Goal: Transaction & Acquisition: Purchase product/service

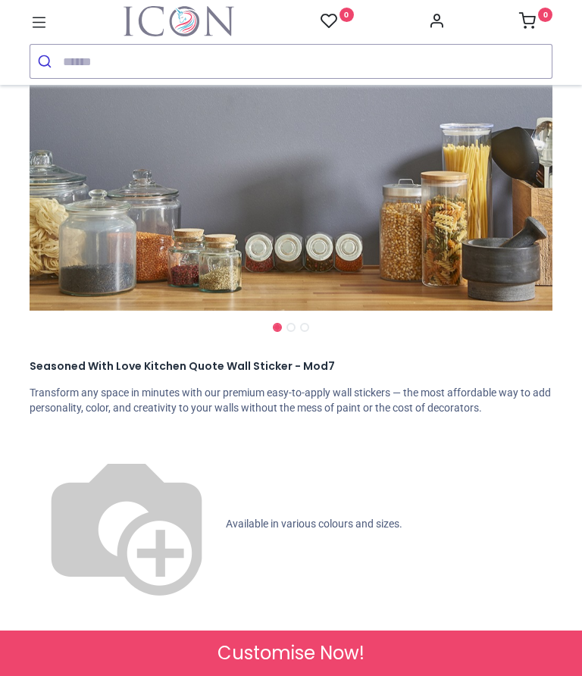
scroll to position [344, 0]
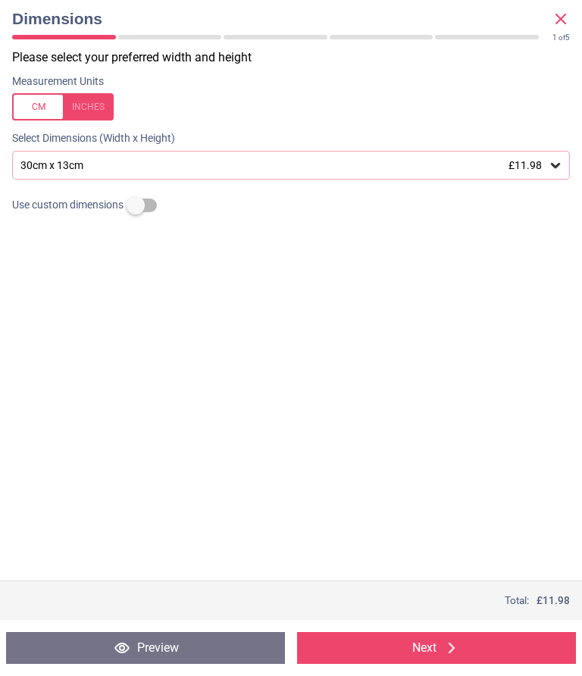
click at [551, 161] on icon at bounding box center [555, 165] width 15 height 15
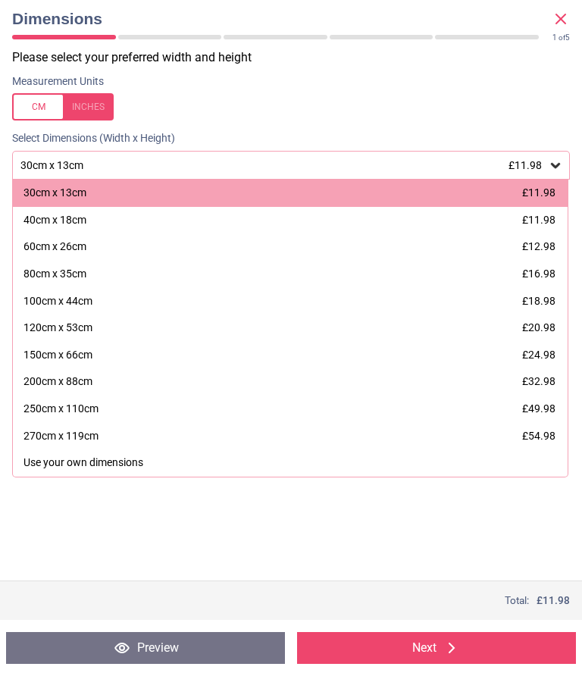
click at [86, 272] on div "80cm x 35cm" at bounding box center [54, 274] width 63 height 15
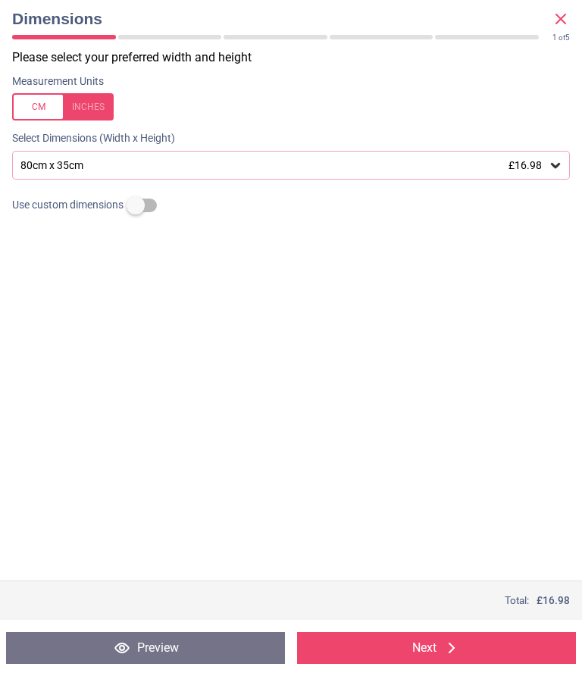
click at [400, 639] on button "Next" at bounding box center [436, 648] width 279 height 32
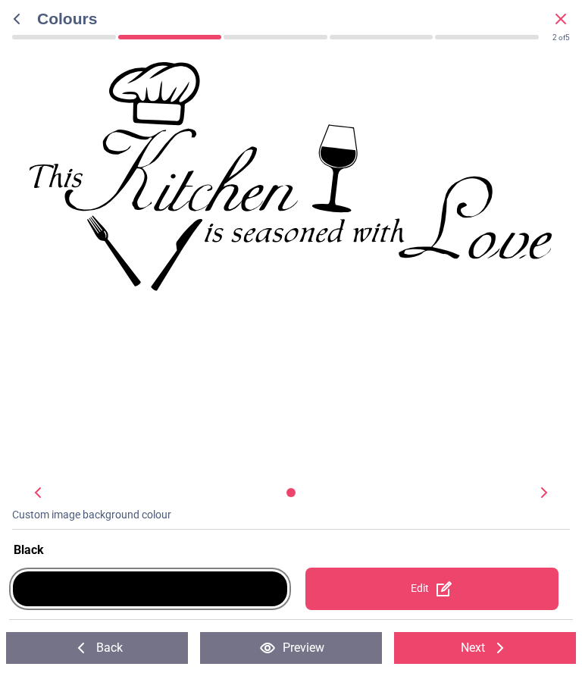
click at [184, 589] on div at bounding box center [150, 588] width 274 height 35
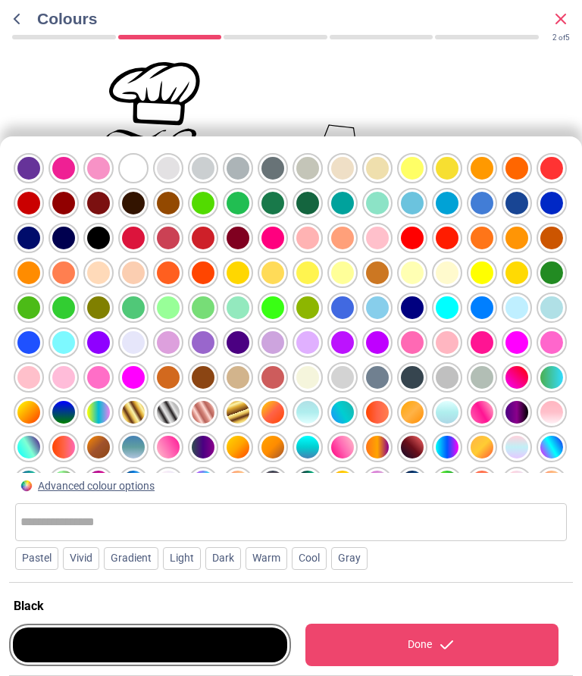
click at [40, 180] on div at bounding box center [28, 168] width 23 height 23
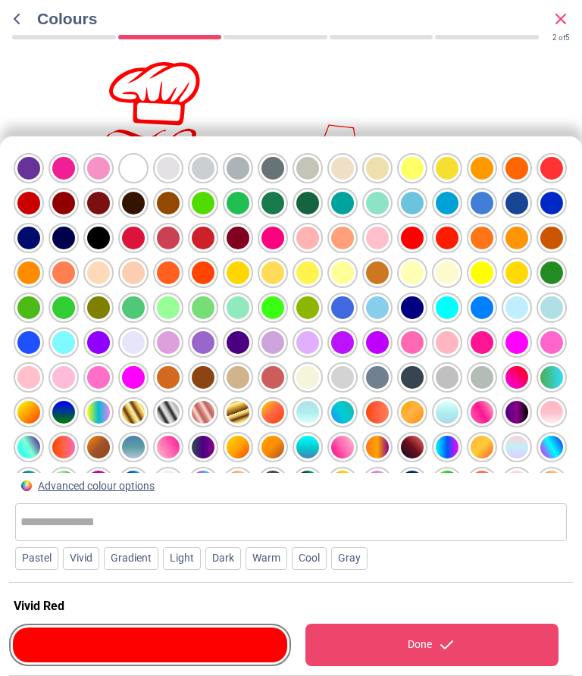
click at [40, 180] on div at bounding box center [28, 168] width 23 height 23
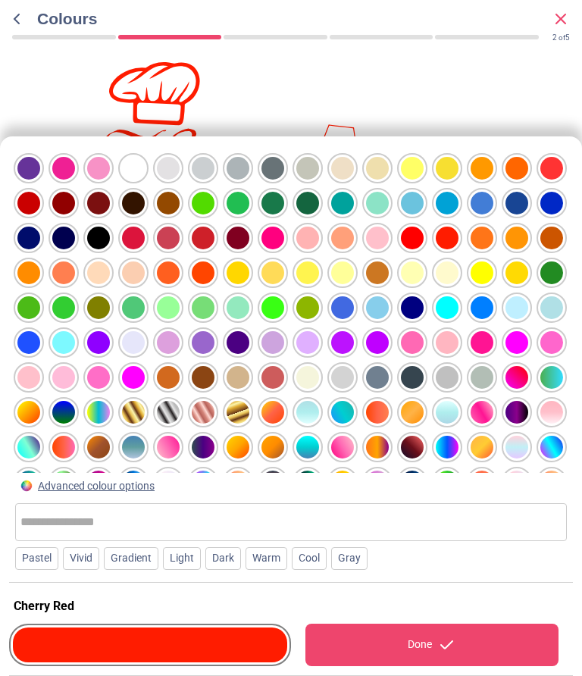
click at [40, 180] on div at bounding box center [28, 168] width 23 height 23
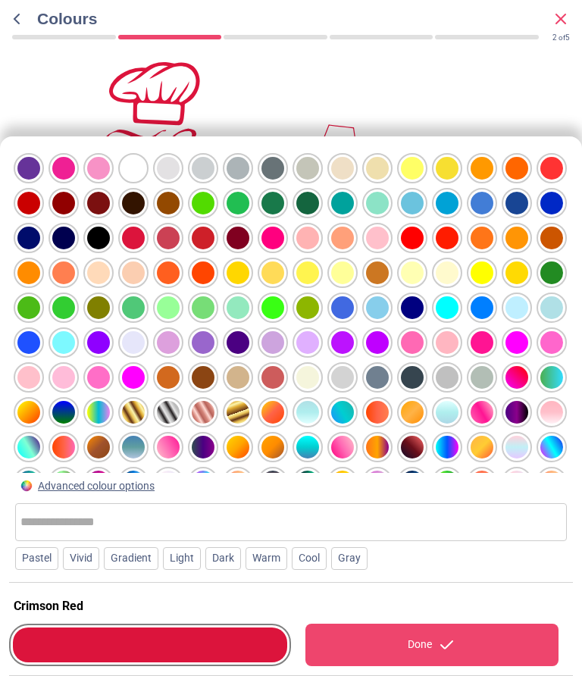
click at [389, 642] on div "Done" at bounding box center [432, 644] width 254 height 42
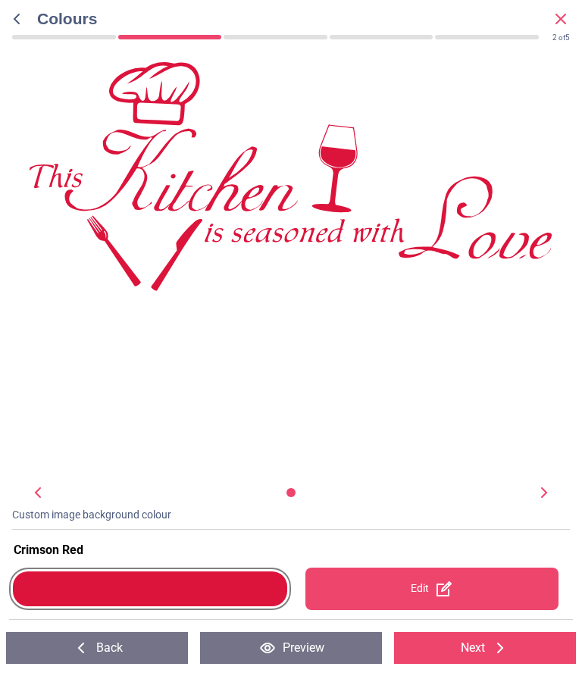
click at [489, 433] on div "WS-51015 Created with Snap null" at bounding box center [291, 272] width 582 height 422
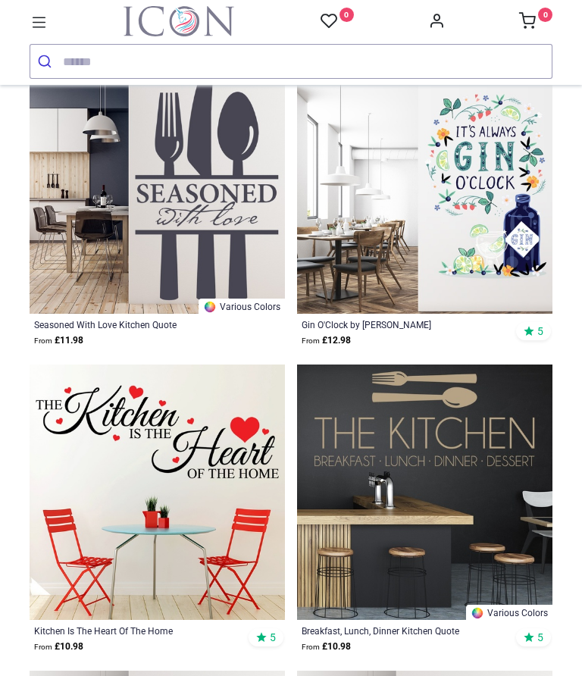
scroll to position [907, 0]
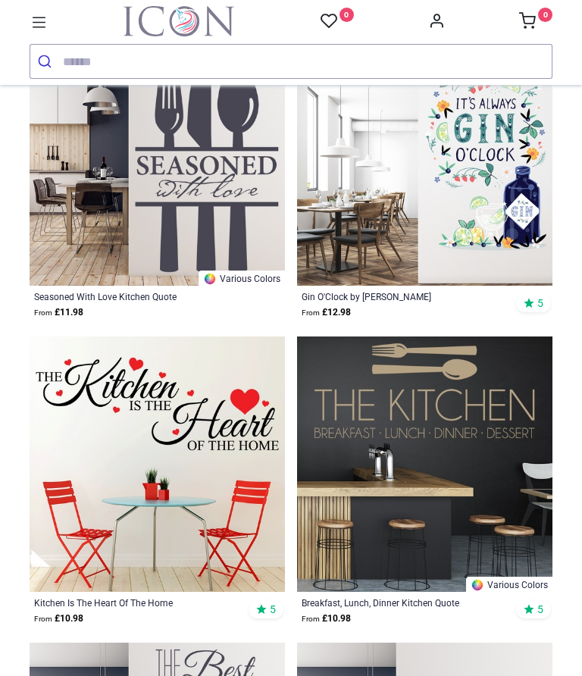
click at [215, 464] on img at bounding box center [157, 463] width 255 height 255
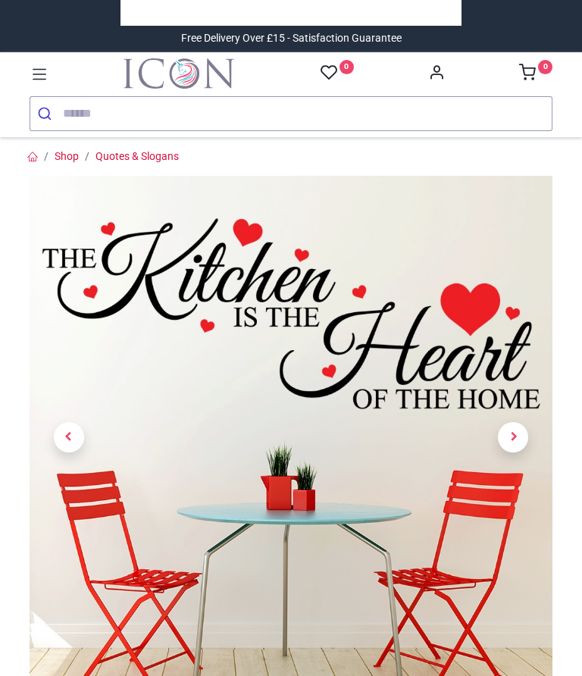
scroll to position [192, 0]
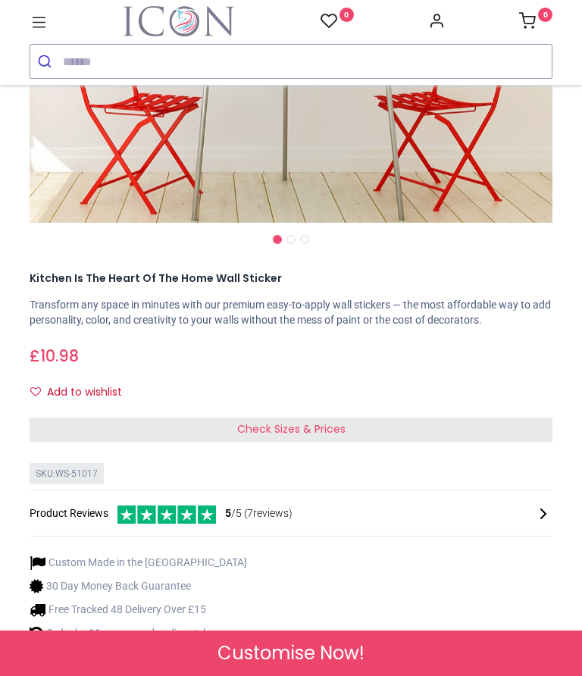
scroll to position [475, 0]
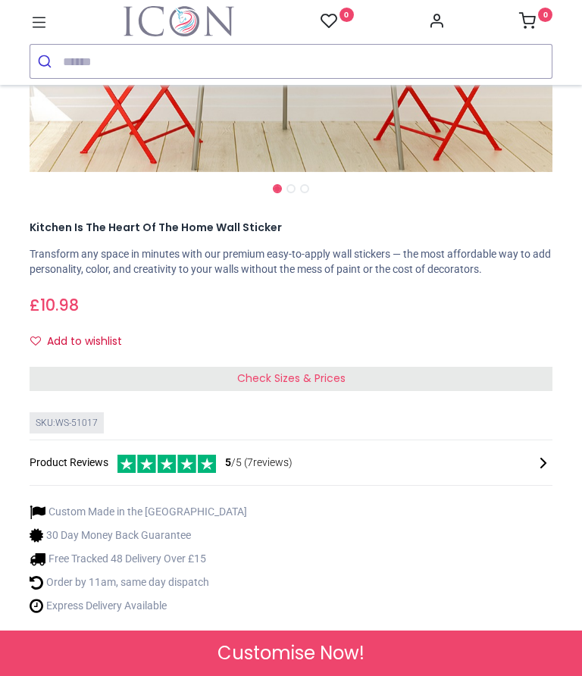
click at [491, 391] on div "Check Sizes & Prices" at bounding box center [291, 379] width 523 height 24
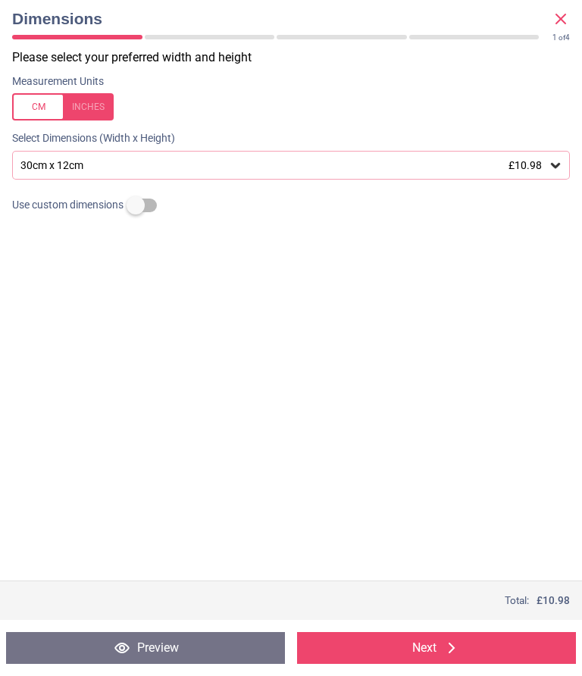
click at [551, 163] on icon at bounding box center [555, 165] width 9 height 5
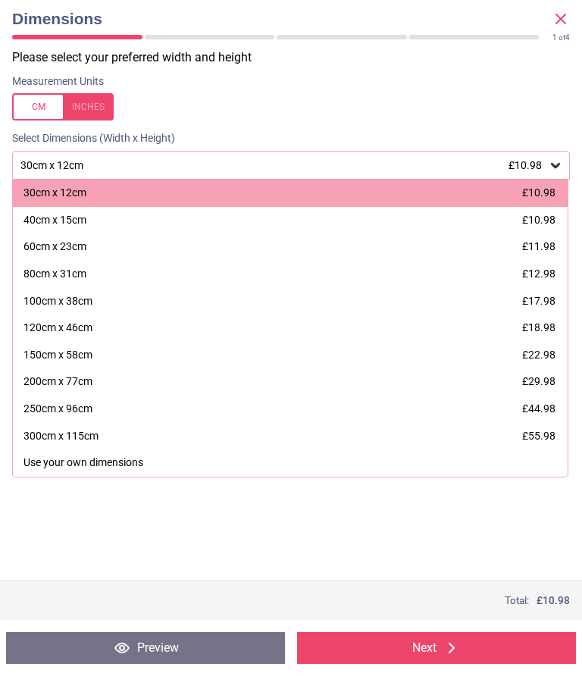
click at [81, 270] on div "80cm x 31cm" at bounding box center [54, 274] width 63 height 15
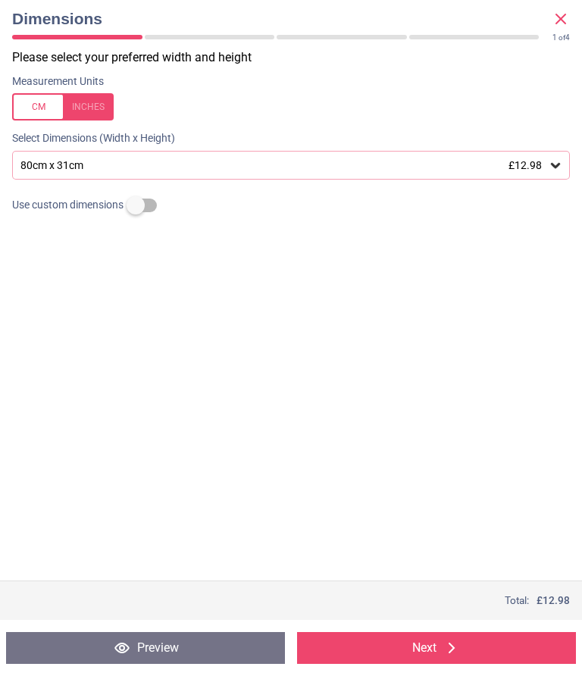
click at [429, 651] on button "Next" at bounding box center [436, 648] width 279 height 32
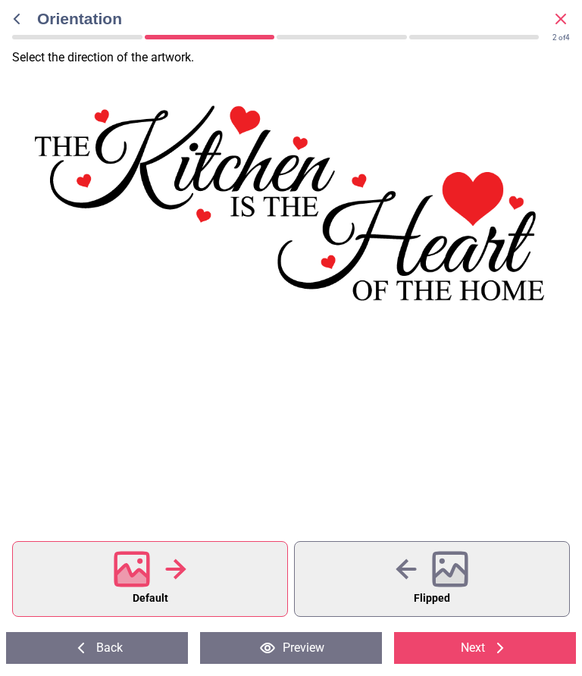
click at [168, 575] on icon at bounding box center [175, 569] width 21 height 23
click at [462, 651] on button "Next" at bounding box center [485, 648] width 182 height 32
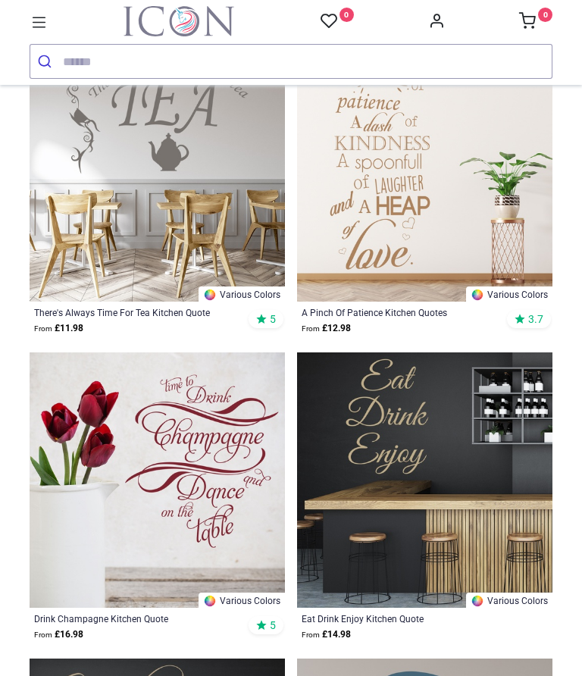
scroll to position [1812, 0]
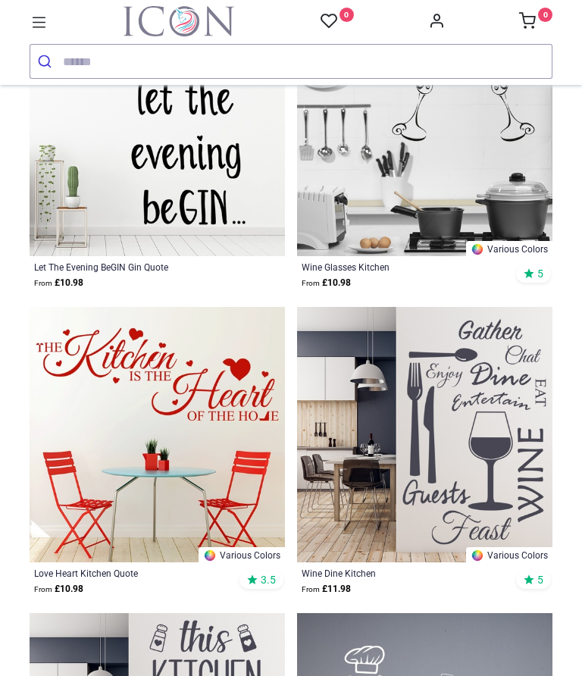
scroll to position [3999, 0]
